Goal: Information Seeking & Learning: Learn about a topic

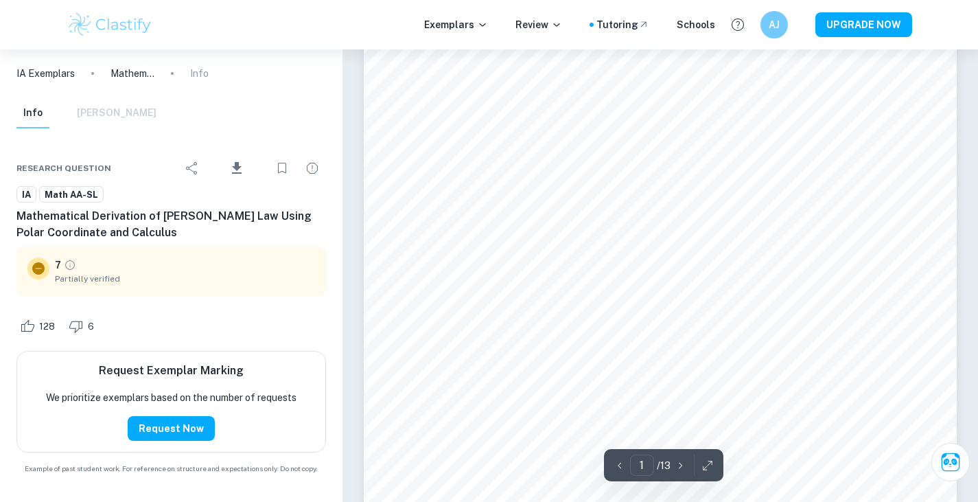
type input "2"
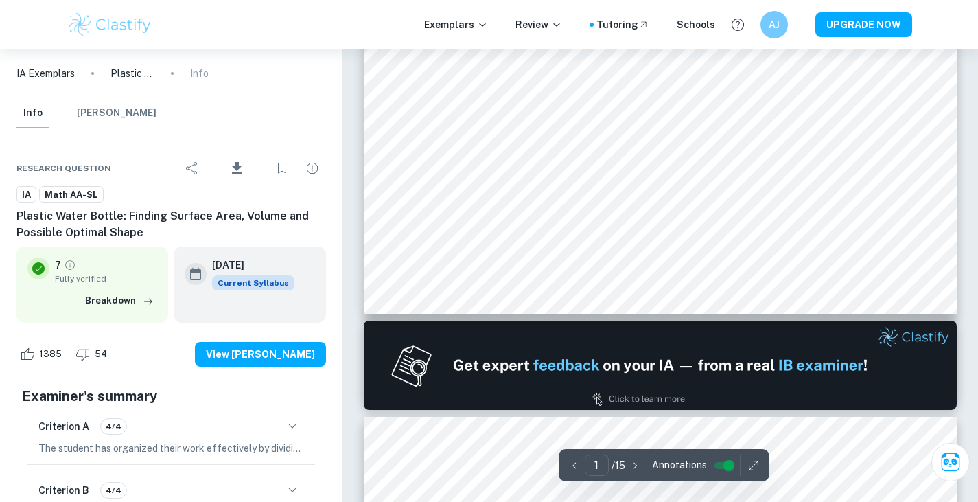
type input "2"
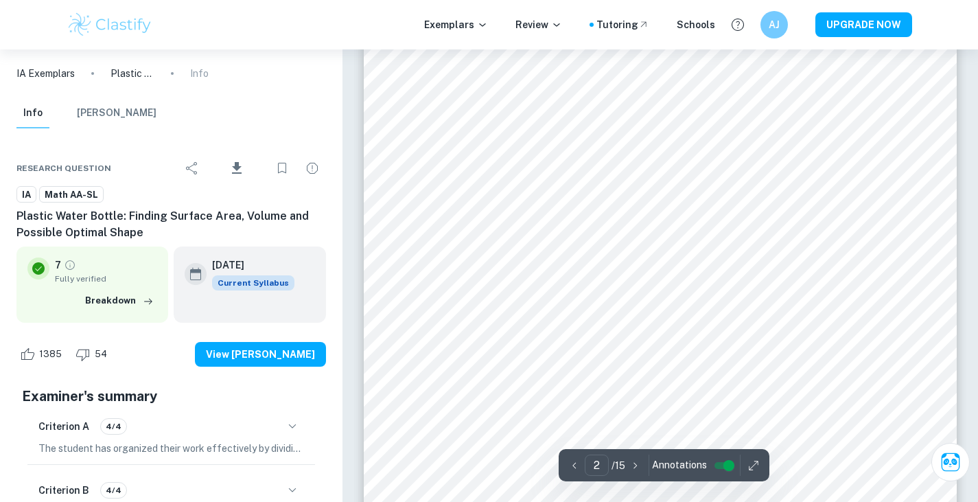
scroll to position [1005, 0]
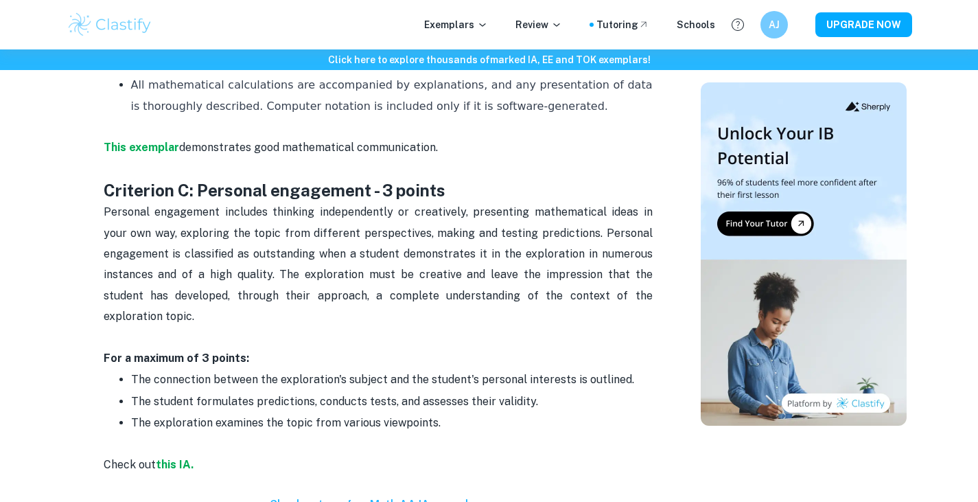
scroll to position [1350, 0]
